Goal: Task Accomplishment & Management: Use online tool/utility

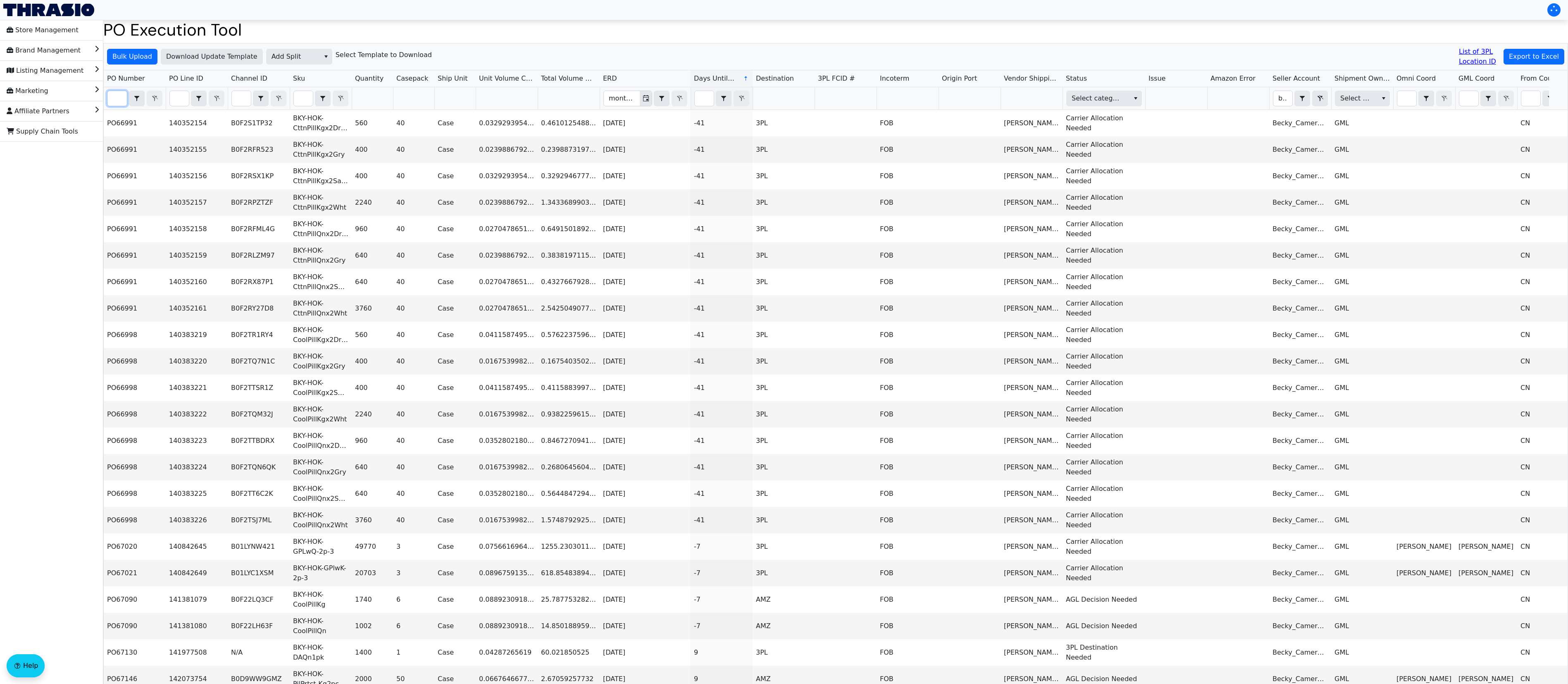
click at [112, 100] on input "Filter" at bounding box center [117, 99] width 20 height 15
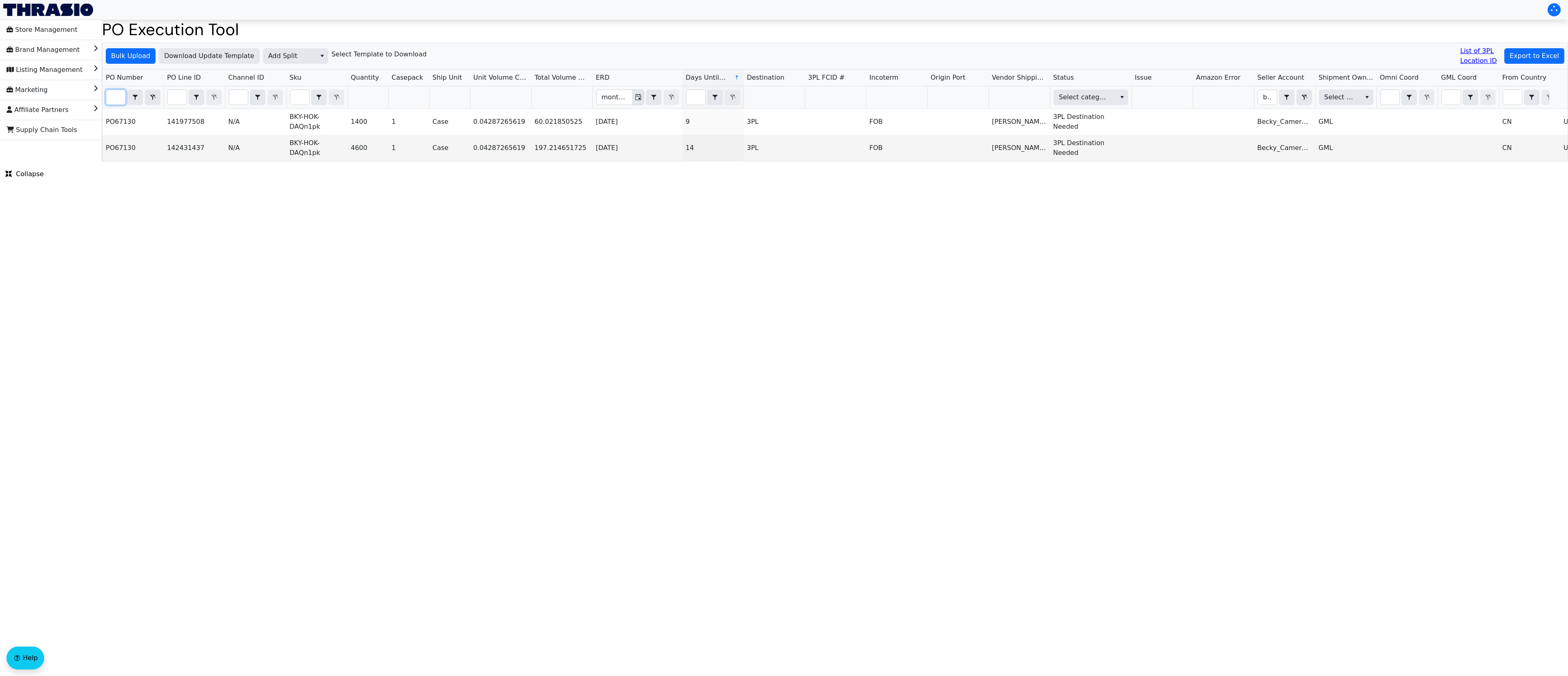
scroll to position [0, 21]
type input "po67130"
click at [629, 161] on html "Store Management Brand Management Listing Management Marketing Affiliate Partne…" at bounding box center [784, 80] width 1568 height 161
click at [1527, 52] on span "Export to Excel" at bounding box center [1534, 56] width 49 height 10
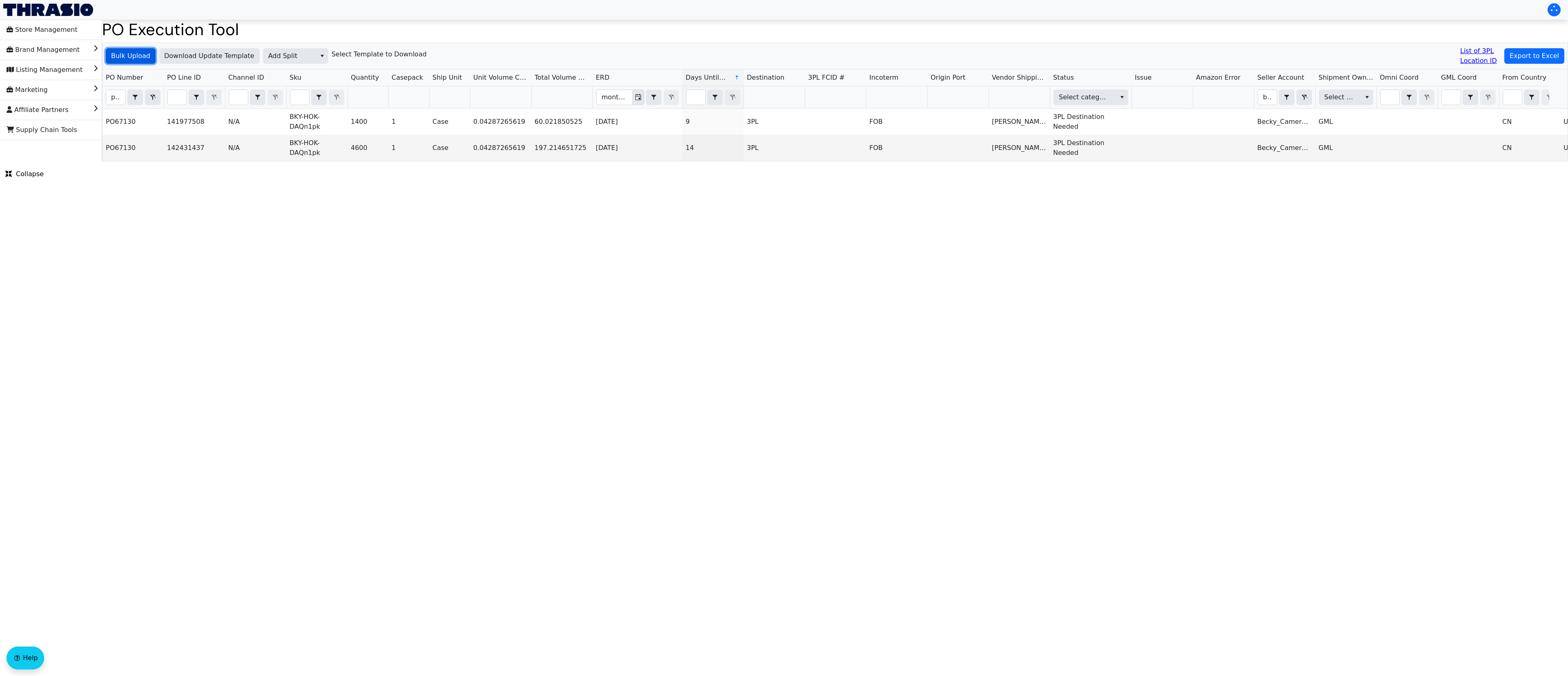
click at [122, 54] on span "Bulk Upload" at bounding box center [130, 56] width 39 height 10
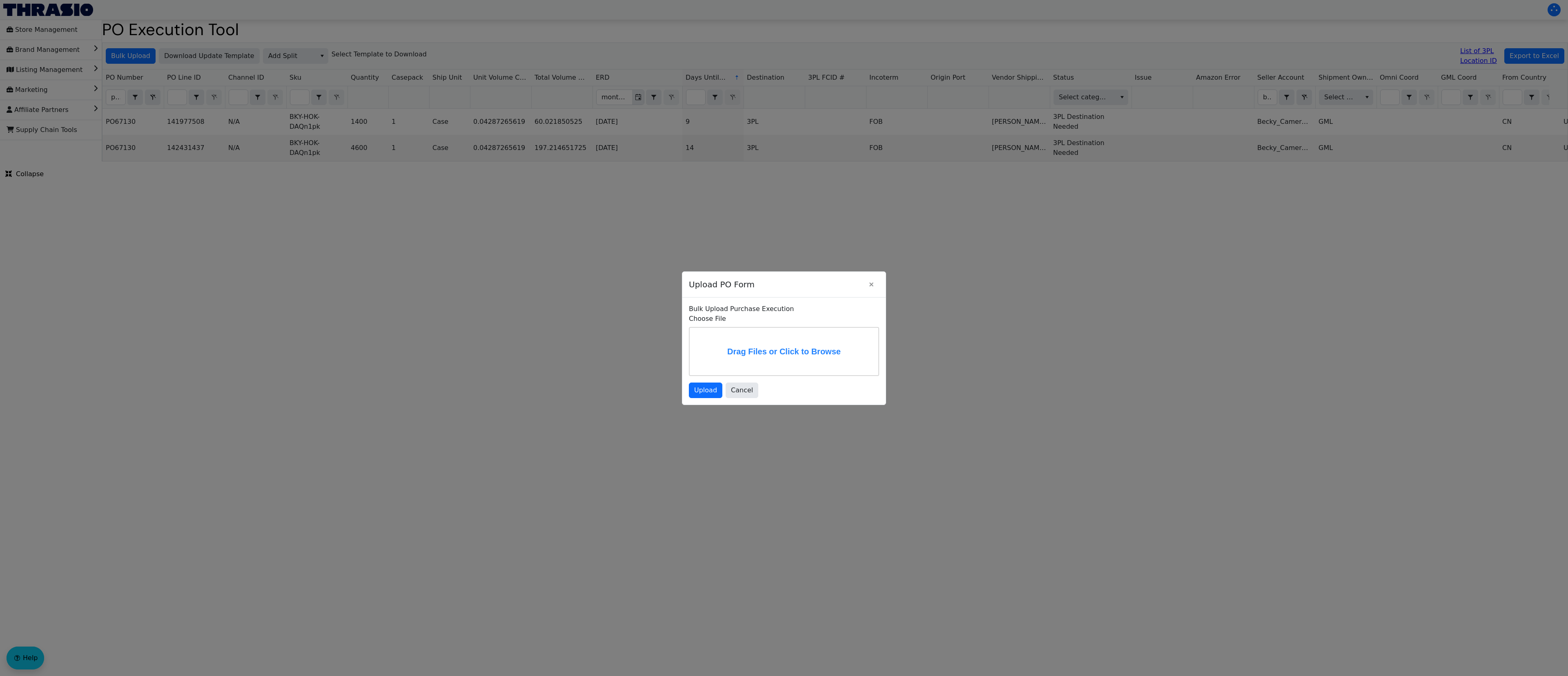
click at [767, 339] on label "Drag Files or Click to Browse" at bounding box center [784, 351] width 189 height 48
click at [0, 0] on input "Drag Files or Click to Browse" at bounding box center [0, 0] width 0 height 0
click at [713, 395] on button "Upload" at bounding box center [705, 391] width 33 height 15
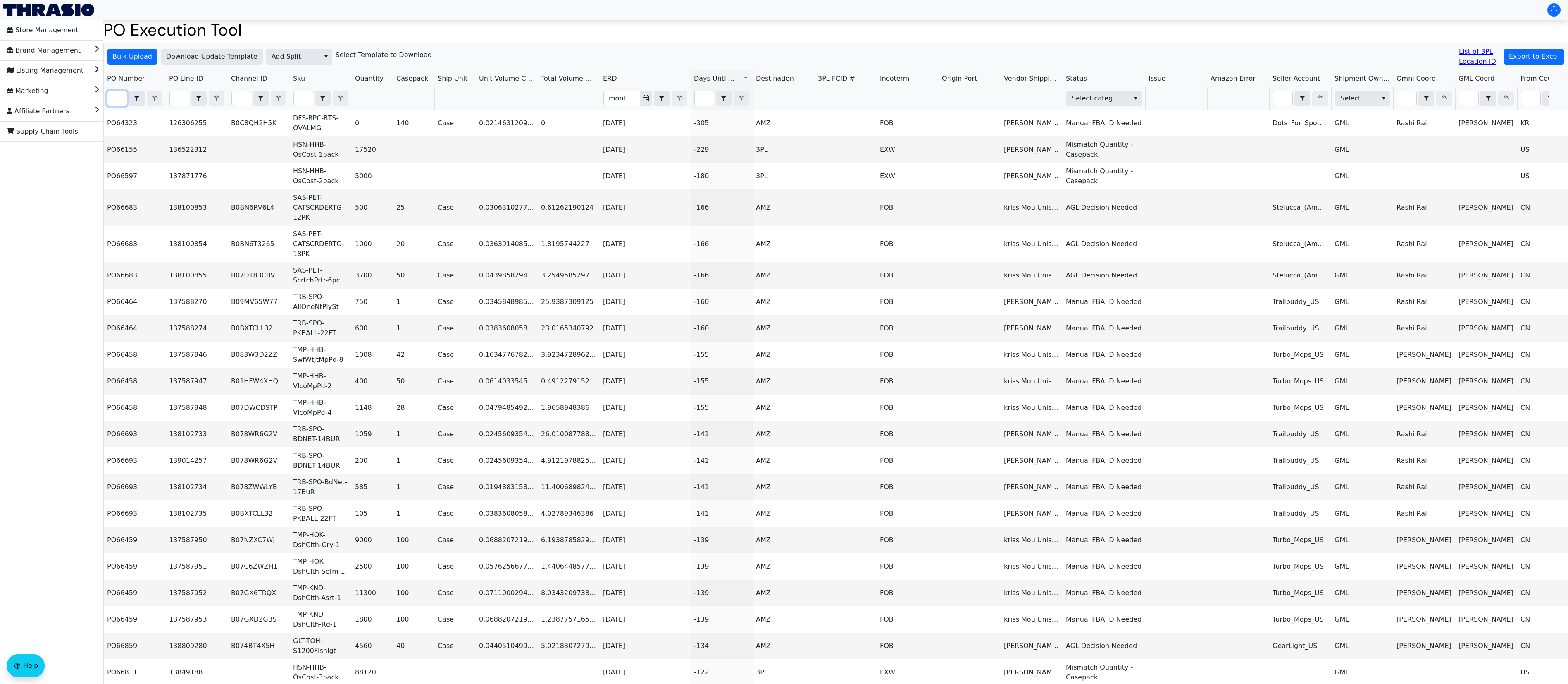
click at [118, 101] on input "Filter" at bounding box center [117, 99] width 20 height 15
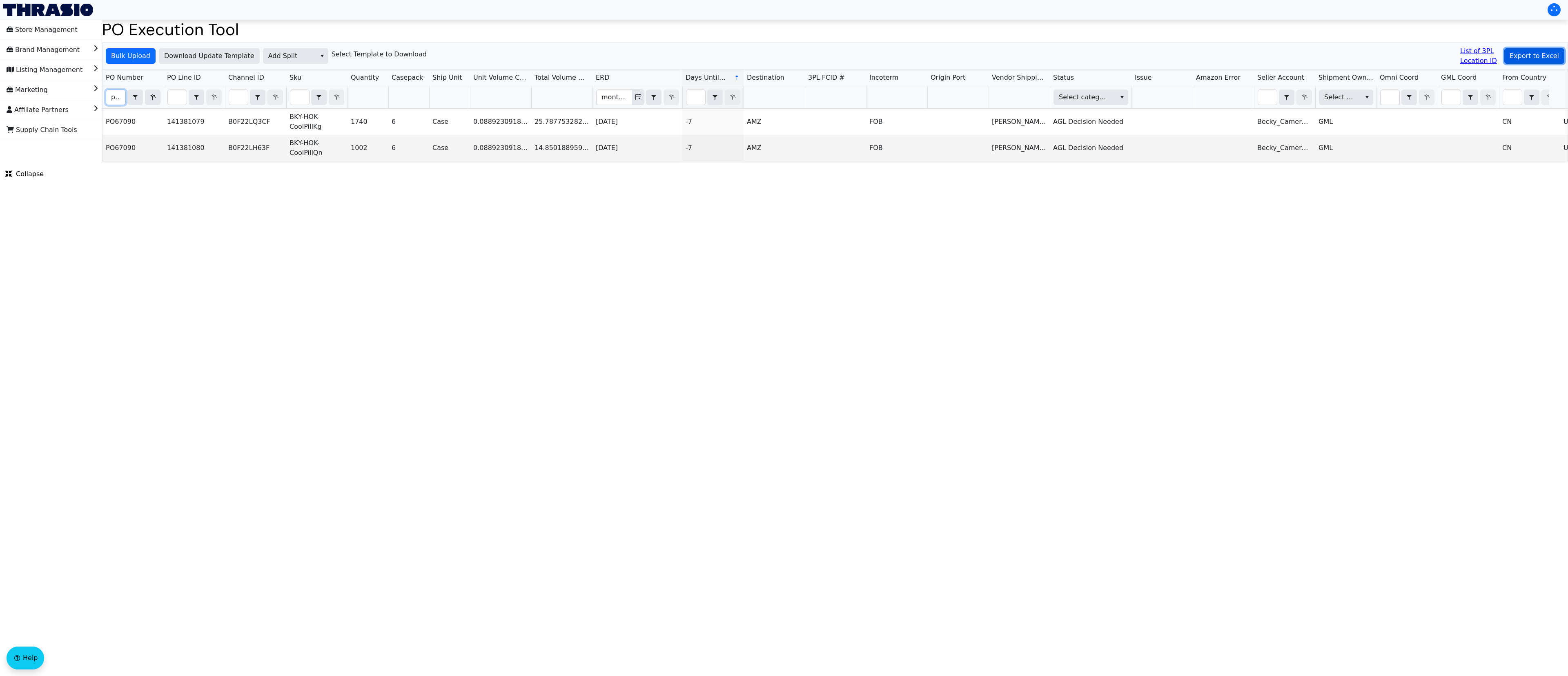
click at [1530, 54] on span "Export to Excel" at bounding box center [1534, 56] width 49 height 10
click at [108, 94] on input "po67090" at bounding box center [116, 97] width 19 height 15
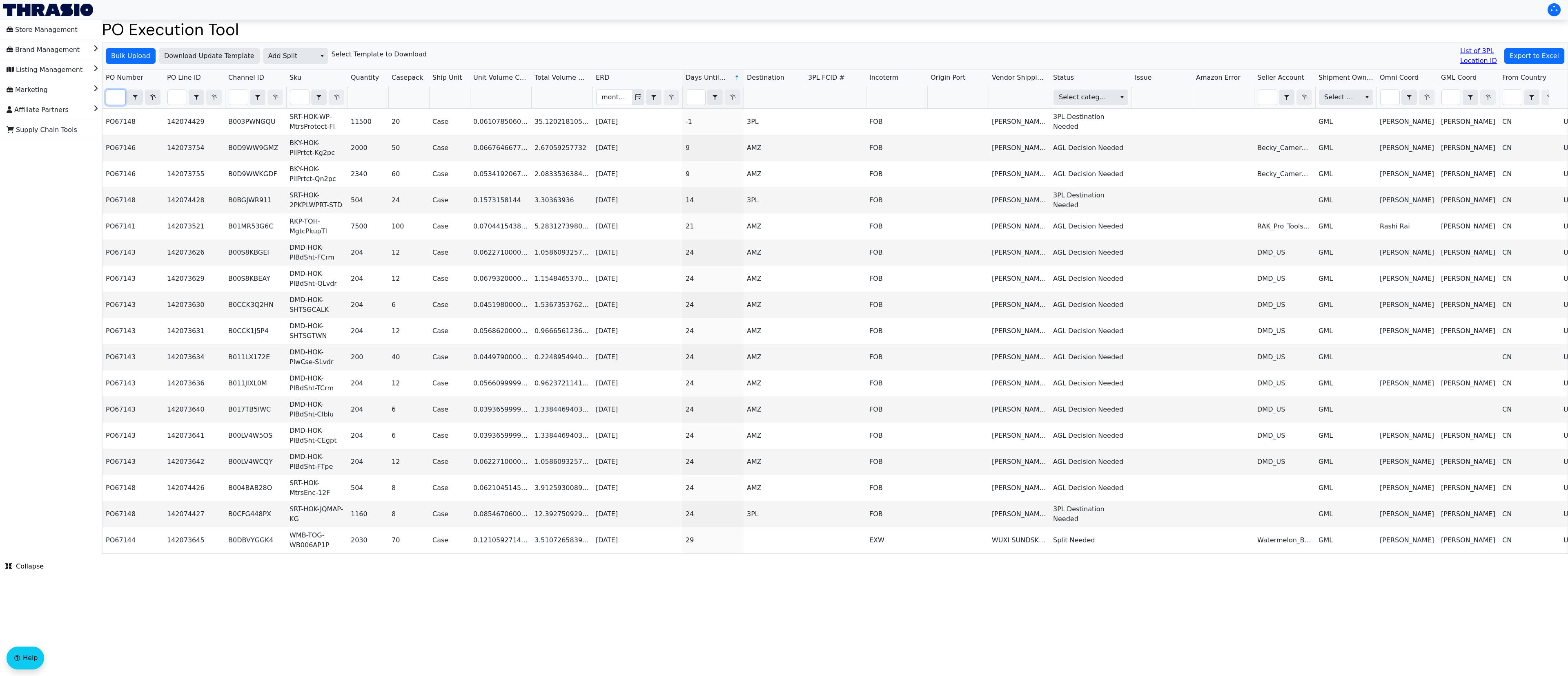
scroll to position [0, 21]
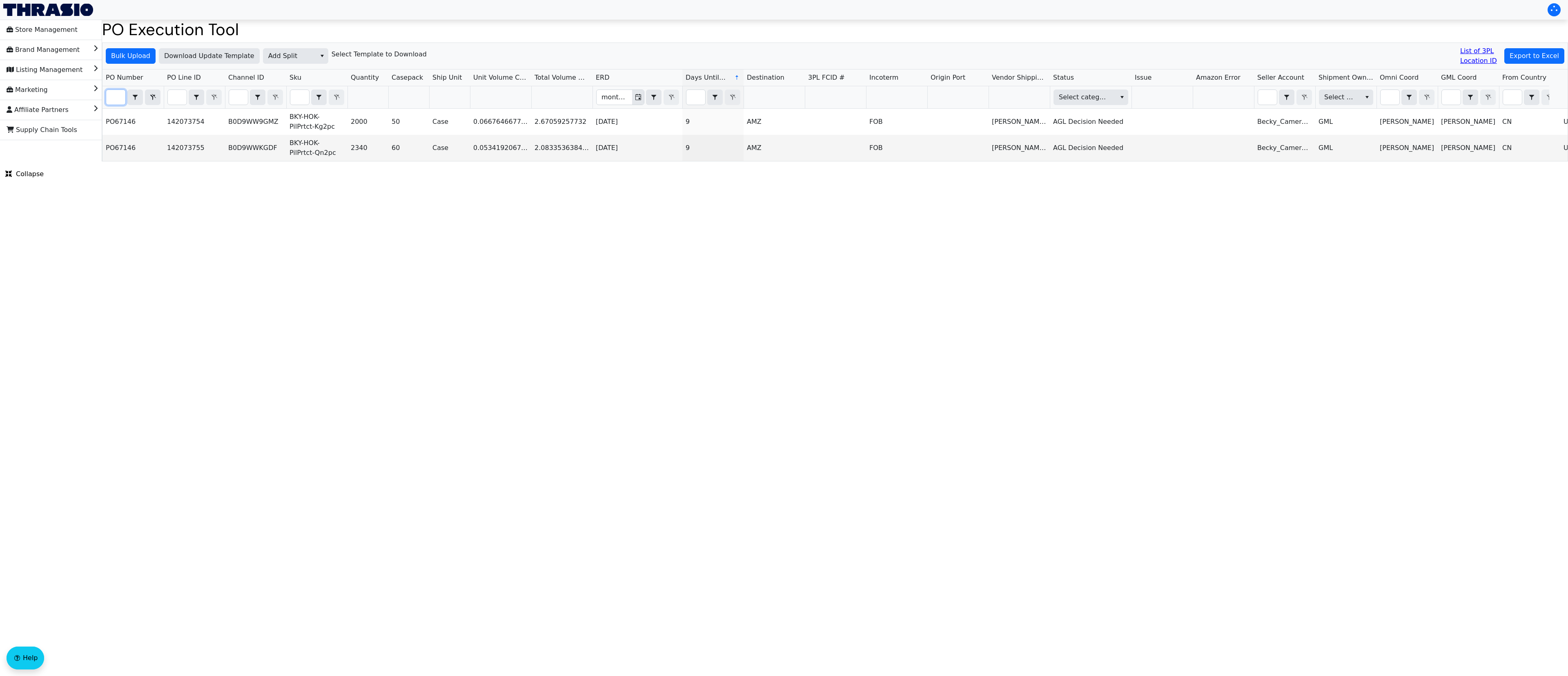
type input "po67146"
drag, startPoint x: 654, startPoint y: 351, endPoint x: 800, endPoint y: 305, distance: 153.1
click at [665, 161] on html "Store Management Brand Management Listing Management Marketing Affiliate Partne…" at bounding box center [784, 80] width 1568 height 161
click at [1520, 61] on span "Export to Excel" at bounding box center [1534, 56] width 49 height 10
